Goal: Task Accomplishment & Management: Manage account settings

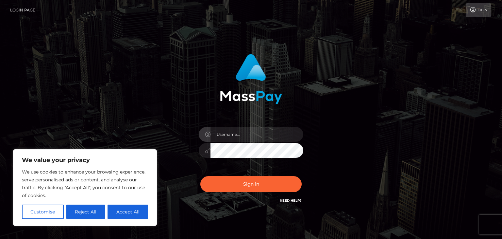
type input "[EMAIL_ADDRESS][DOMAIN_NAME]"
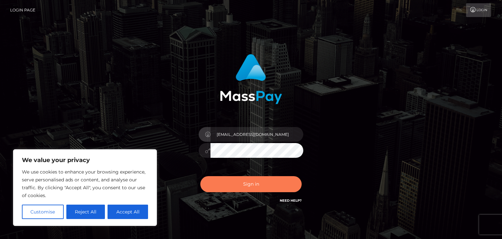
click at [249, 191] on button "Sign in" at bounding box center [250, 184] width 101 height 16
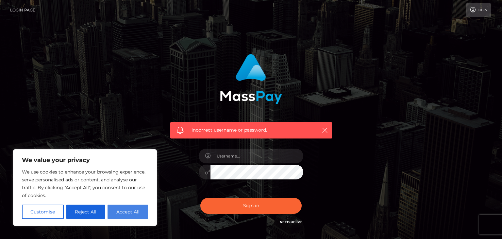
click at [131, 213] on button "Accept All" at bounding box center [128, 211] width 41 height 14
checkbox input "true"
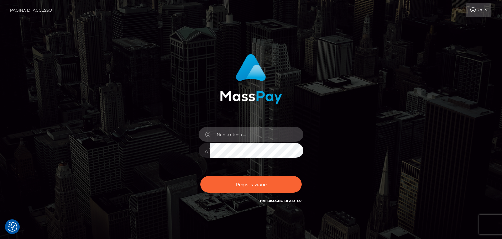
click at [228, 133] on input "text" at bounding box center [256, 134] width 93 height 15
type input "animaribelle33@icloud.com"
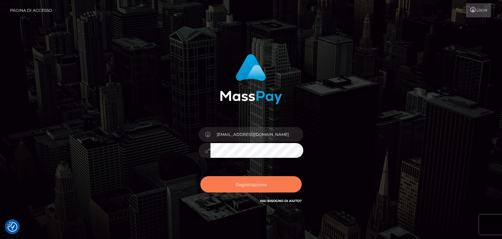
click at [248, 182] on font "Registrazione" at bounding box center [251, 184] width 31 height 6
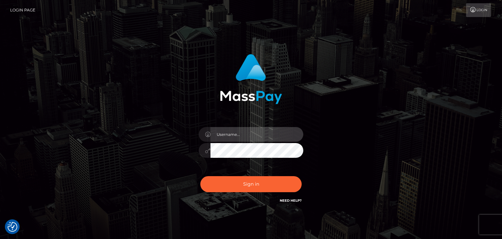
click at [243, 133] on input "text" at bounding box center [256, 134] width 93 height 15
